Goal: Information Seeking & Learning: Learn about a topic

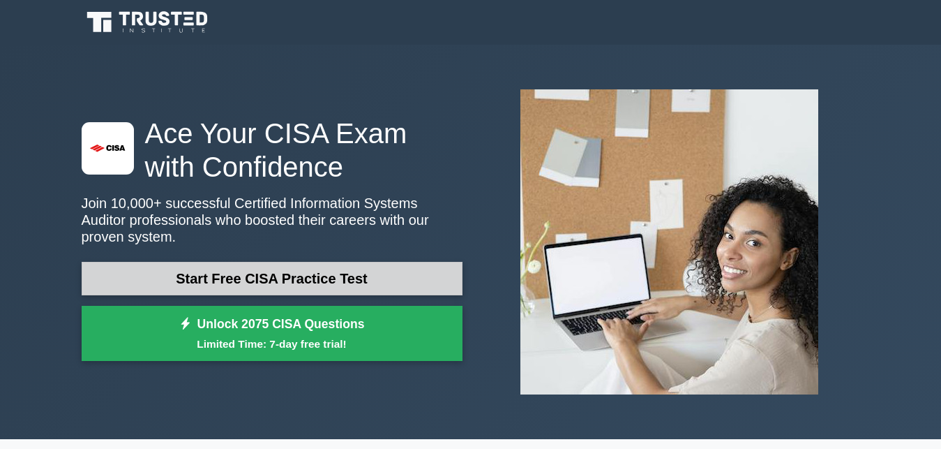
click at [231, 276] on link "Start Free CISA Practice Test" at bounding box center [272, 278] width 381 height 33
click at [230, 272] on link "Start Free CISA Practice Test" at bounding box center [272, 278] width 381 height 33
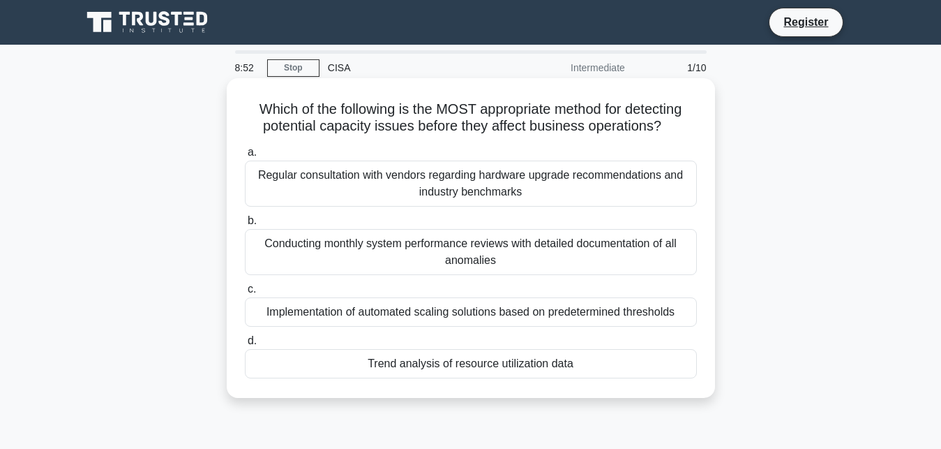
click at [427, 192] on div "Regular consultation with vendors regarding hardware upgrade recommendations an…" at bounding box center [471, 183] width 452 height 46
click at [245, 157] on input "a. Regular consultation with vendors regarding hardware upgrade recommendations…" at bounding box center [245, 152] width 0 height 9
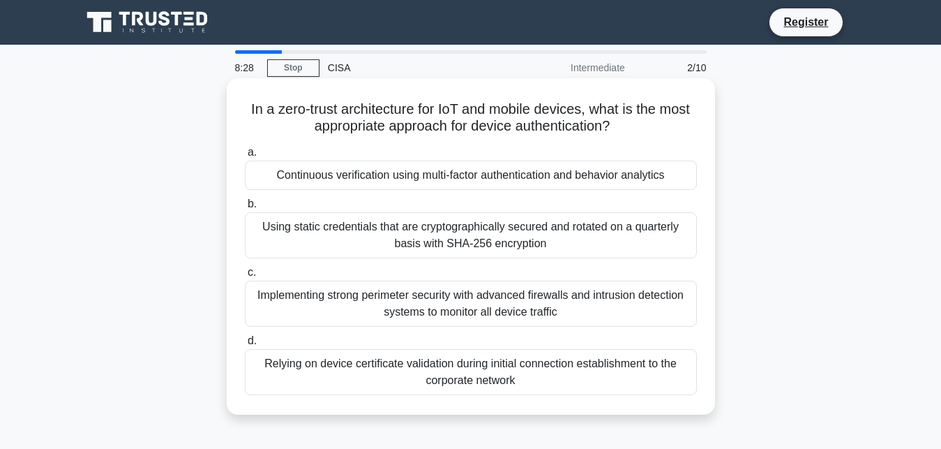
click at [424, 177] on div "Continuous verification using multi-factor authentication and behavior analytics" at bounding box center [471, 174] width 452 height 29
click at [245, 157] on input "a. Continuous verification using multi-factor authentication and behavior analy…" at bounding box center [245, 152] width 0 height 9
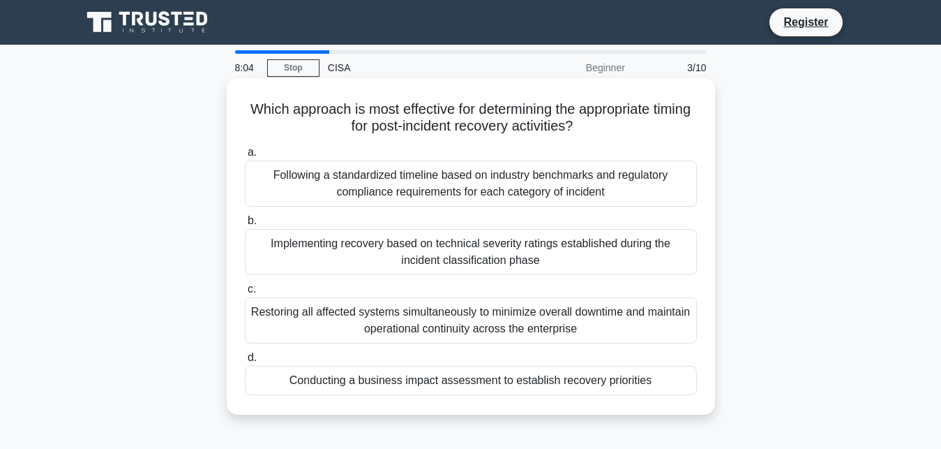
click at [391, 371] on div "Conducting a business impact assessment to establish recovery priorities" at bounding box center [471, 380] width 452 height 29
click at [245, 362] on input "d. Conducting a business impact assessment to establish recovery priorities" at bounding box center [245, 357] width 0 height 9
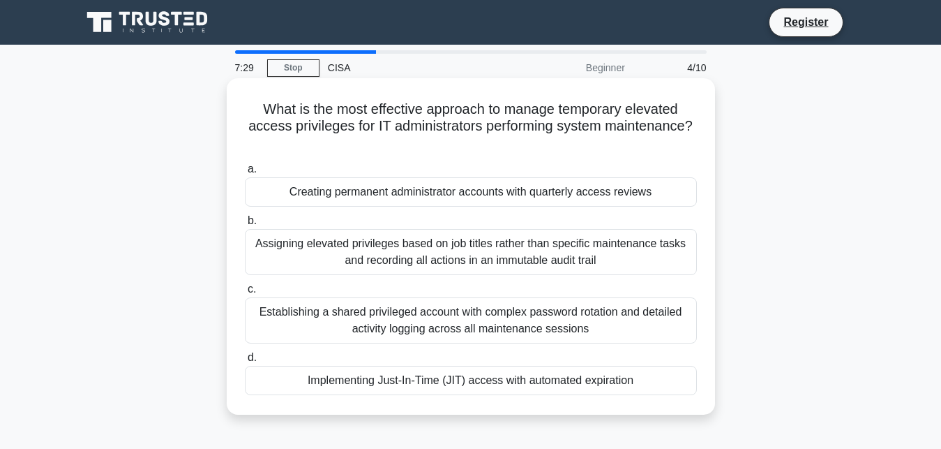
click at [373, 378] on div "Implementing Just-In-Time (JIT) access with automated expiration" at bounding box center [471, 380] width 452 height 29
click at [245, 362] on input "d. Implementing Just-In-Time (JIT) access with automated expiration" at bounding box center [245, 357] width 0 height 9
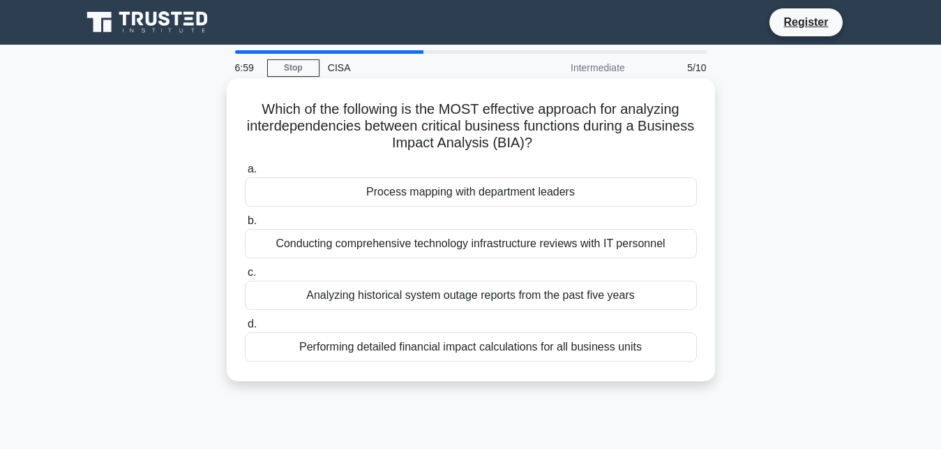
click at [350, 251] on div "Conducting comprehensive technology infrastructure reviews with IT personnel" at bounding box center [471, 243] width 452 height 29
click at [245, 225] on input "b. Conducting comprehensive technology infrastructure reviews with IT personnel" at bounding box center [245, 220] width 0 height 9
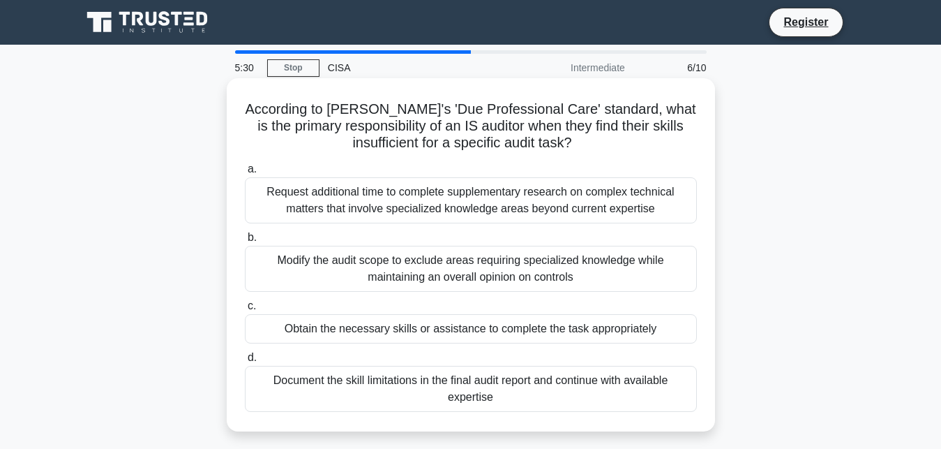
click at [521, 384] on div "Document the skill limitations in the final audit report and continue with avai…" at bounding box center [471, 389] width 452 height 46
click at [245, 362] on input "d. Document the skill limitations in the final audit report and continue with a…" at bounding box center [245, 357] width 0 height 9
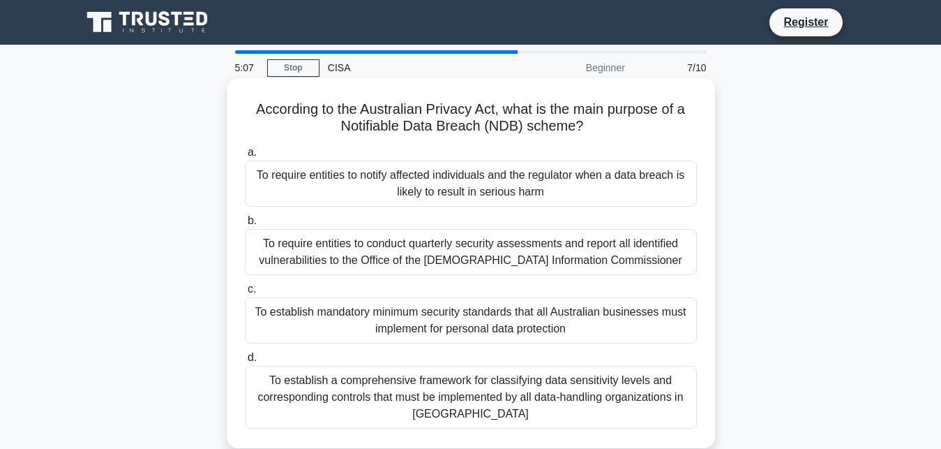
click at [450, 399] on div "To establish a comprehensive framework for classifying data sensitivity levels …" at bounding box center [471, 397] width 452 height 63
click at [245, 362] on input "d. To establish a comprehensive framework for classifying data sensitivity leve…" at bounding box center [245, 357] width 0 height 9
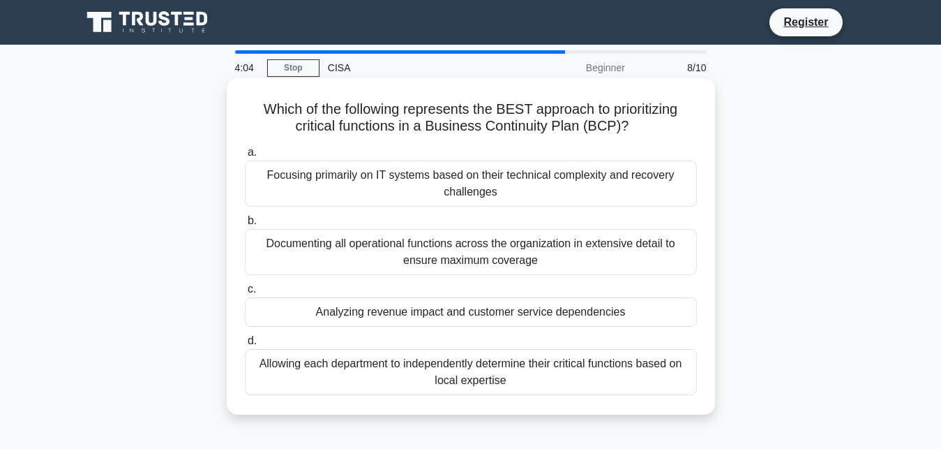
click at [551, 364] on div "Allowing each department to independently determine their critical functions ba…" at bounding box center [471, 372] width 452 height 46
click at [245, 345] on input "d. Allowing each department to independently determine their critical functions…" at bounding box center [245, 340] width 0 height 9
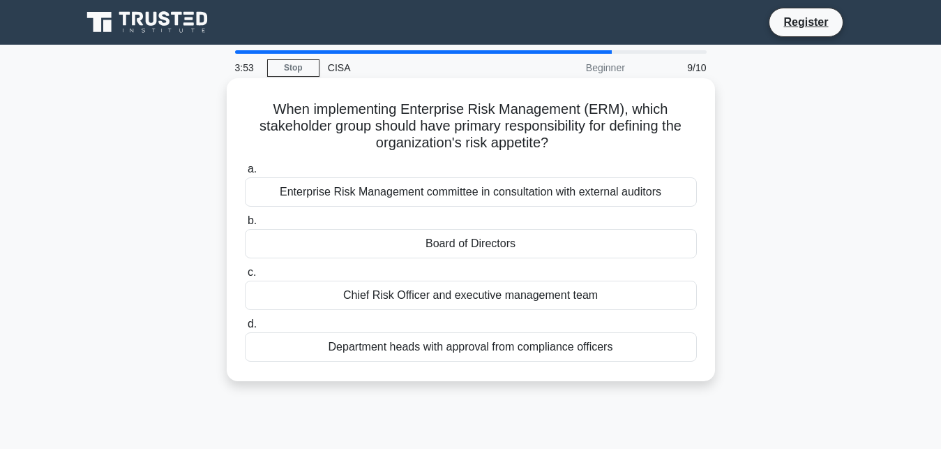
click at [508, 244] on div "Board of Directors" at bounding box center [471, 243] width 452 height 29
click at [245, 225] on input "b. Board of Directors" at bounding box center [245, 220] width 0 height 9
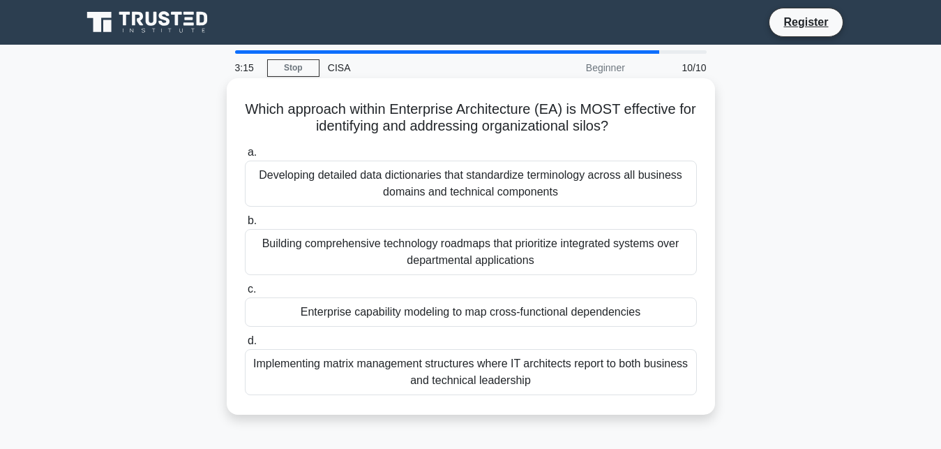
click at [516, 246] on div "Building comprehensive technology roadmaps that prioritize integrated systems o…" at bounding box center [471, 252] width 452 height 46
click at [245, 225] on input "b. Building comprehensive technology roadmaps that prioritize integrated system…" at bounding box center [245, 220] width 0 height 9
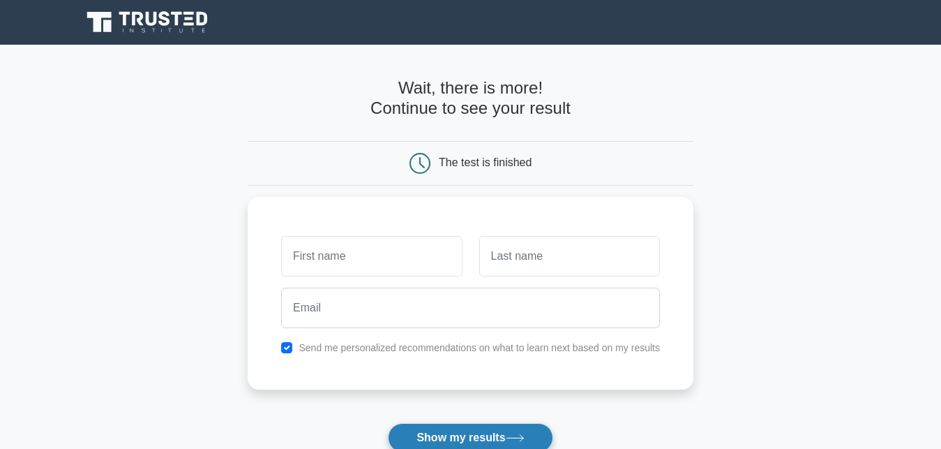
click at [447, 444] on button "Show my results" at bounding box center [470, 437] width 165 height 29
